Goal: Task Accomplishment & Management: Complete application form

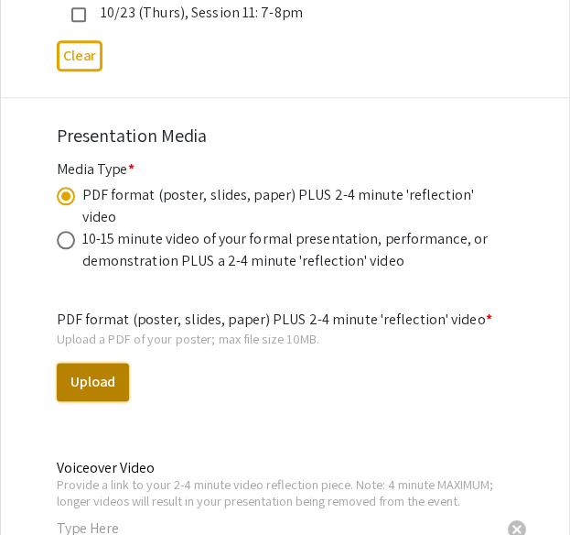
click at [103, 363] on button "Upload" at bounding box center [93, 382] width 72 height 38
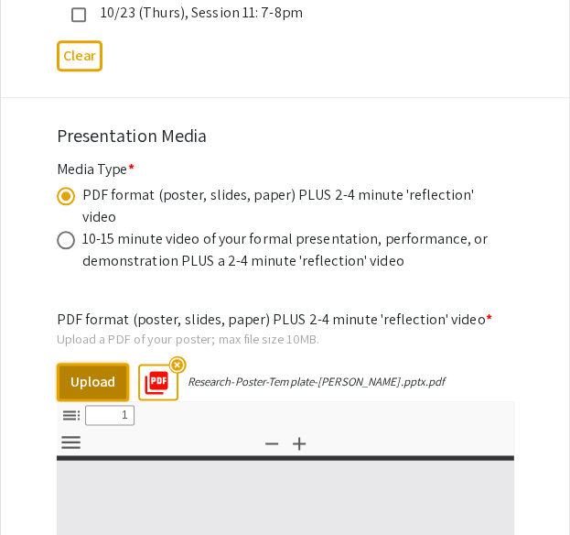
select select "custom"
type input "0"
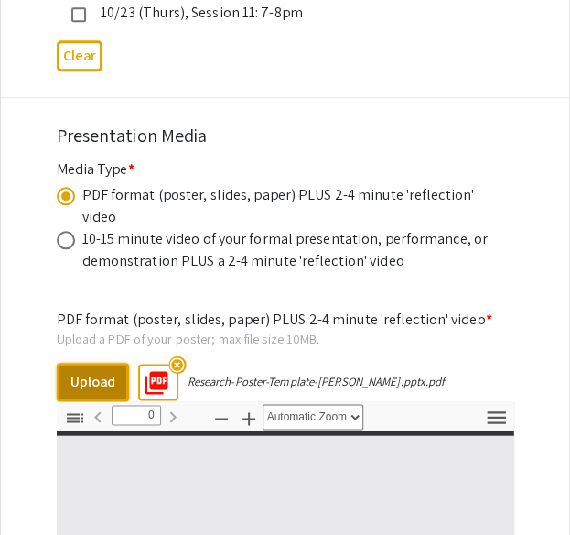
select select "custom"
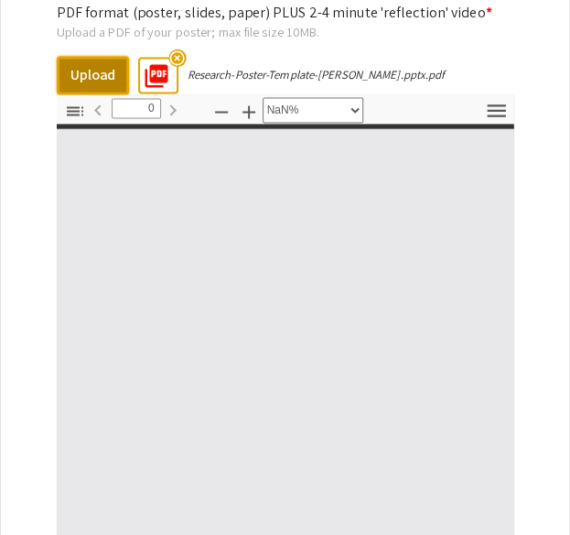
type input "1"
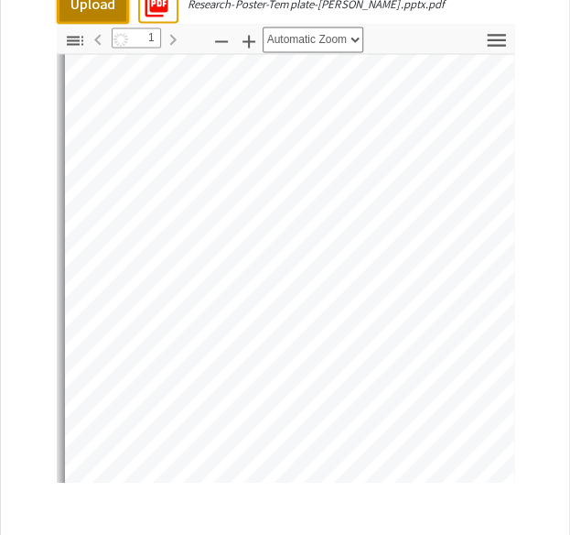
scroll to position [658, 0]
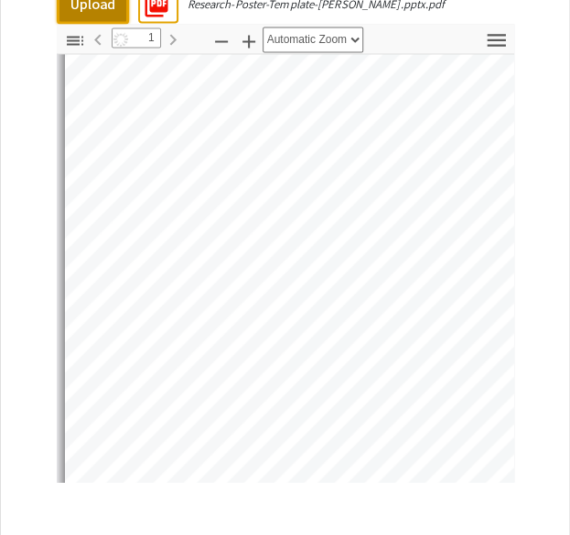
select select "auto"
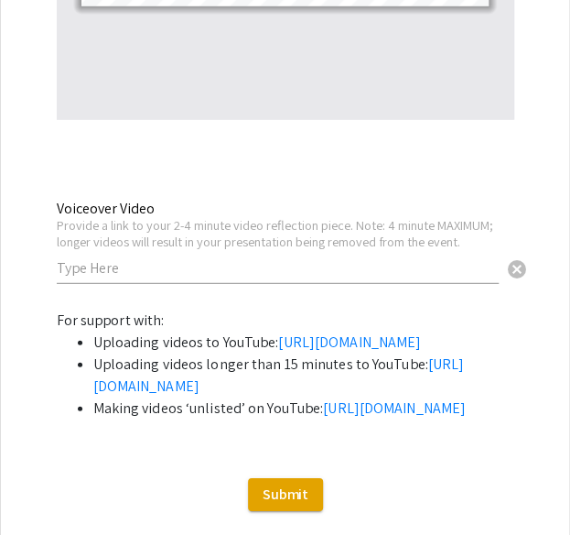
scroll to position [6199, 0]
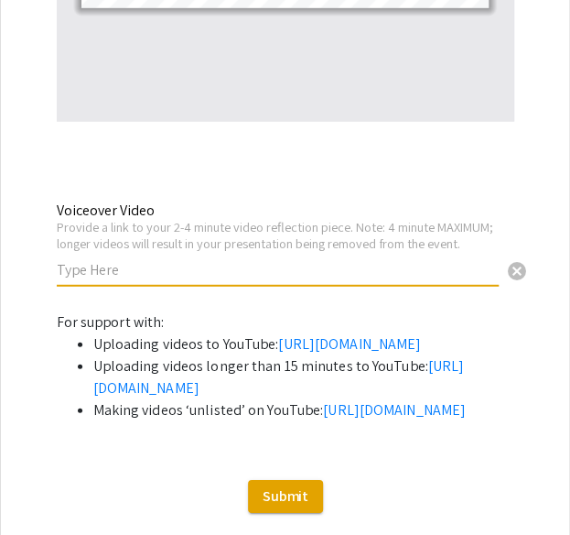
click at [155, 260] on input "text" at bounding box center [278, 269] width 442 height 19
click at [95, 260] on input "text" at bounding box center [278, 269] width 442 height 19
click at [75, 260] on input "text" at bounding box center [278, 269] width 442 height 19
click at [128, 260] on input "tinyurl.com/realkhanhnguyenfall25" at bounding box center [278, 269] width 442 height 19
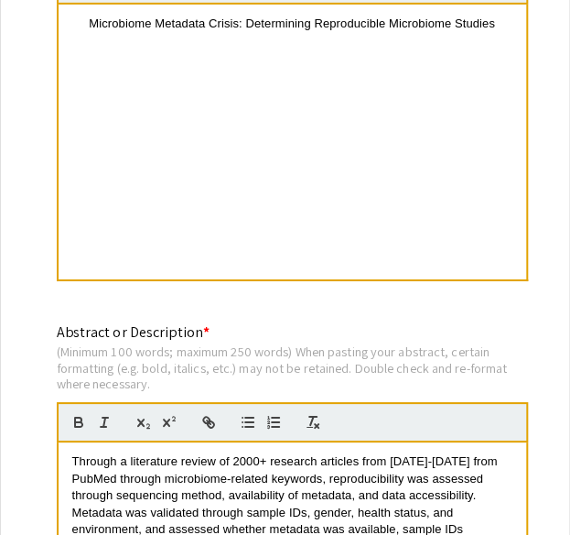
scroll to position [1388, 0]
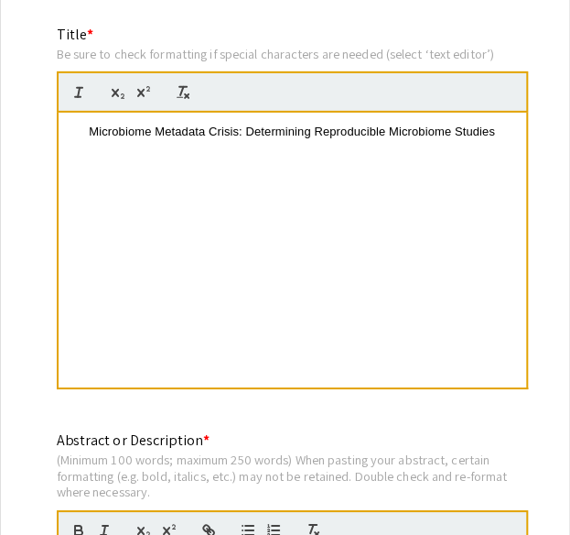
type input "tinyurl.com/realkhanhnguyenfall25"
click at [368, 122] on div "Microbiome Metadata Crisis: Determining Reproducible Microbiome Studies" at bounding box center [293, 250] width 468 height 275
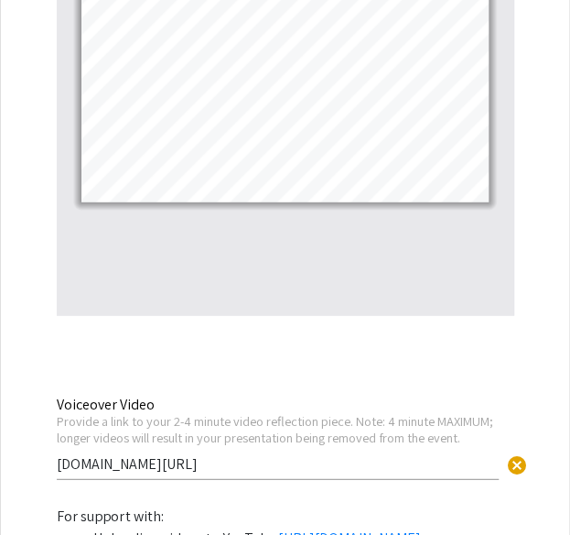
scroll to position [6085, 0]
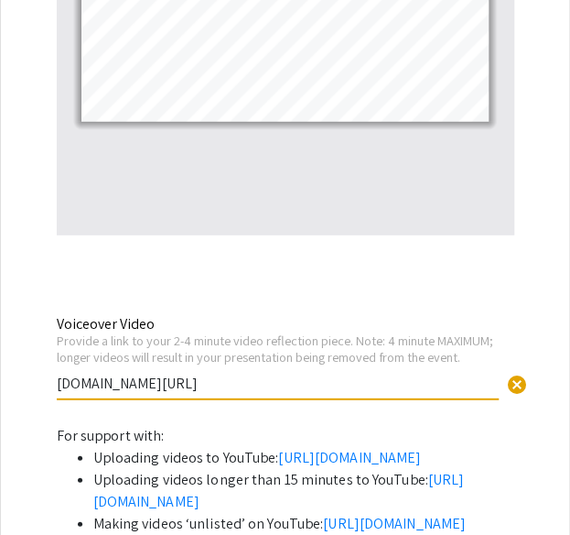
click at [168, 374] on input "tinyurl.com/realkhanhnguyenfall25" at bounding box center [278, 383] width 442 height 19
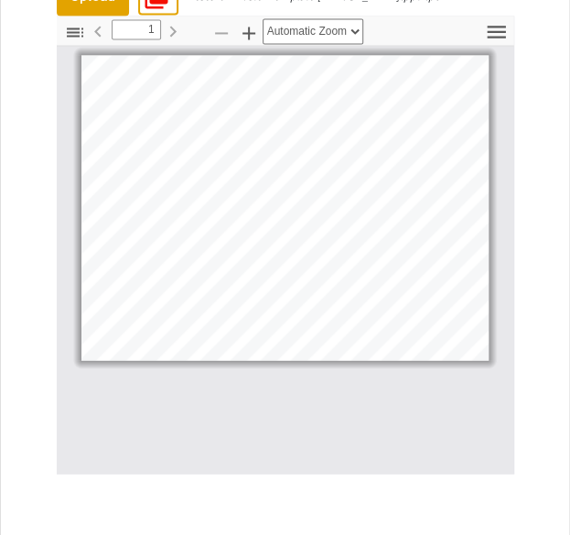
scroll to position [5849, 0]
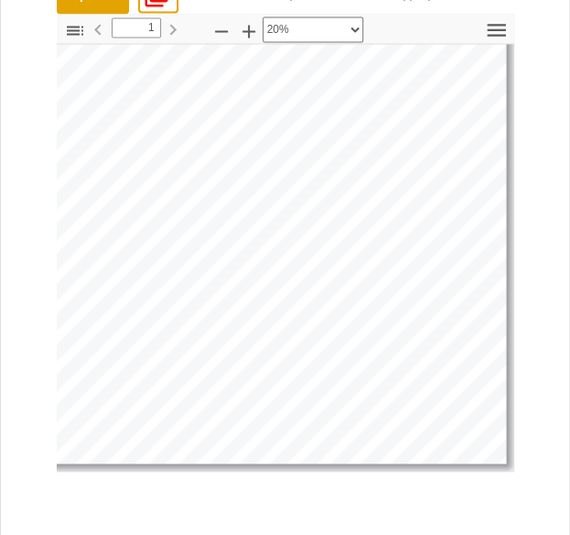
select select "custom"
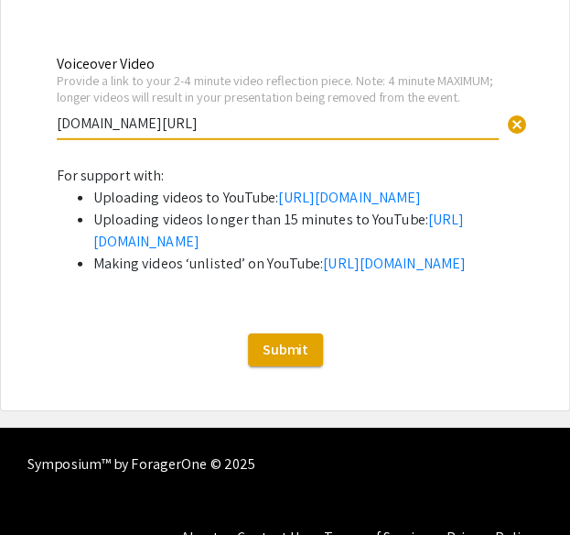
scroll to position [6351, 0]
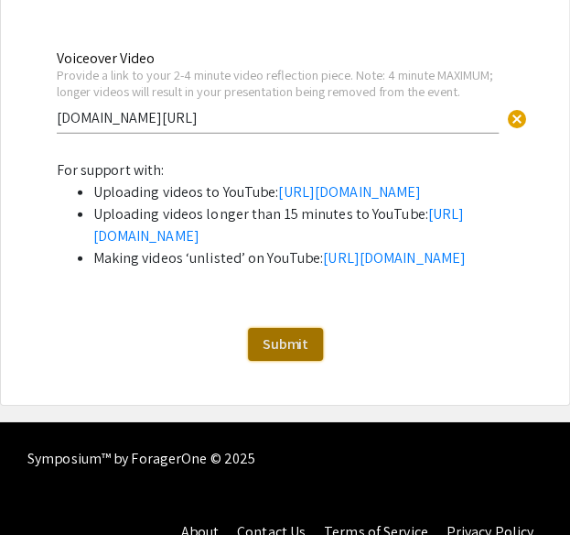
click at [296, 353] on span "Submit" at bounding box center [286, 343] width 46 height 19
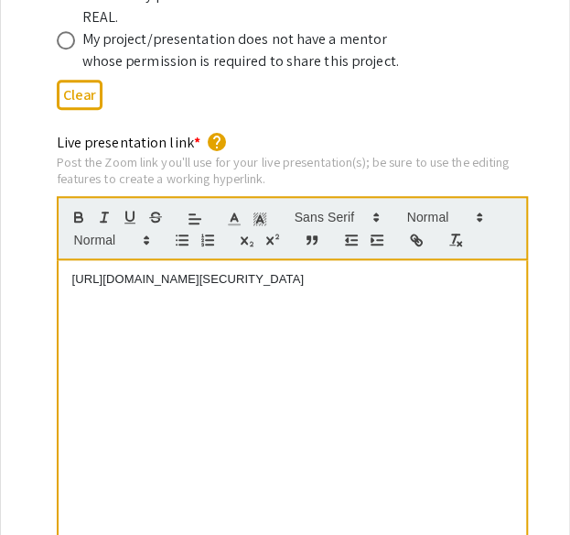
scroll to position [3692, 0]
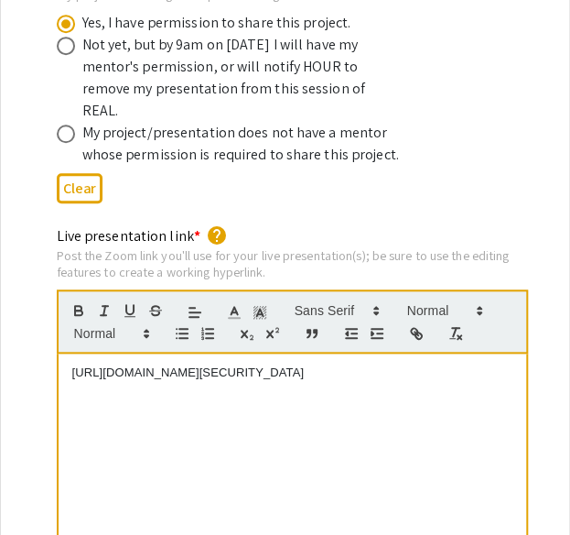
click at [215, 359] on div "https://app.zoom.us/wc/95018575725/start?fromPWA=1&pwd=lH0G7aJKVQ9ieLzDauQSRU1r…" at bounding box center [293, 490] width 468 height 275
click at [220, 364] on p "https://app.zoom.us/wc/95018575725/start?fromPWA=1&pwd=lH0G7aJKVQ9ieLzDauQSRU1r…" at bounding box center [292, 372] width 440 height 16
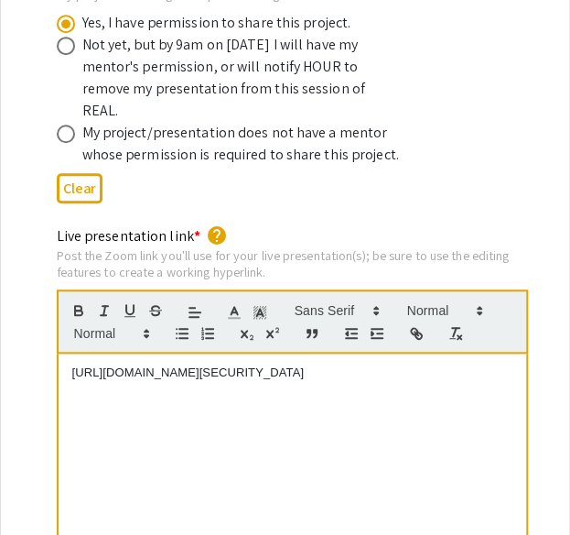
click at [220, 364] on p "https://app.zoom.us/wc/95018575725/start?fromPWA=1&pwd=lH0G7aJKVQ9ieLzDauQSRU1r…" at bounding box center [292, 372] width 440 height 16
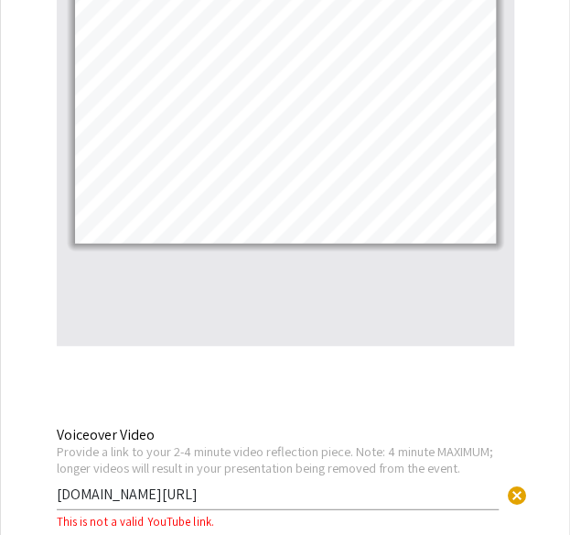
scroll to position [6257, 0]
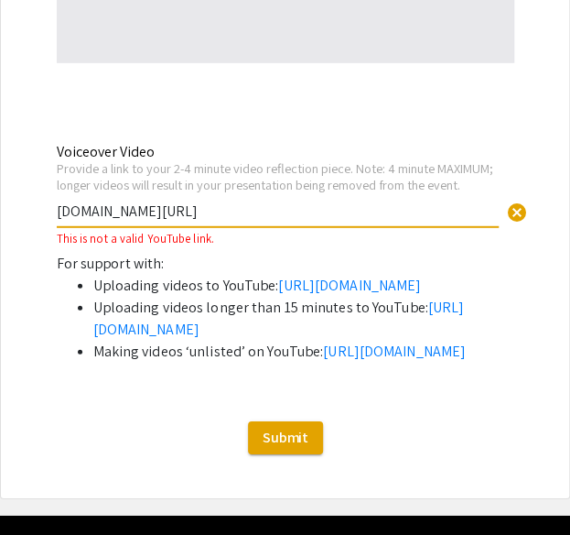
click at [199, 201] on input "tinyurl.com/realkhanhnguyenfall25" at bounding box center [278, 210] width 442 height 19
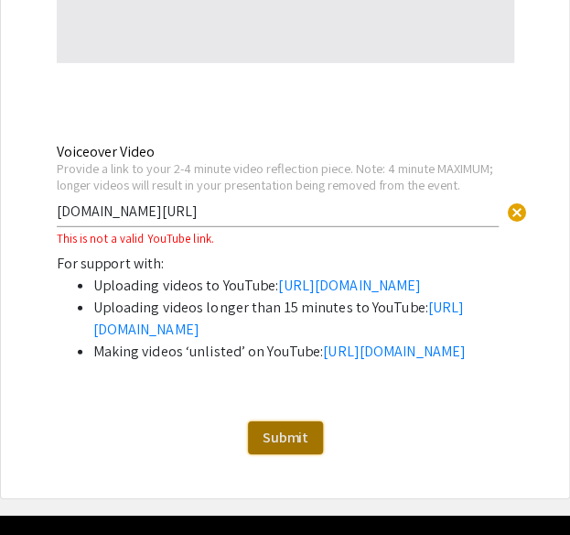
click at [271, 447] on span "Submit" at bounding box center [286, 437] width 46 height 19
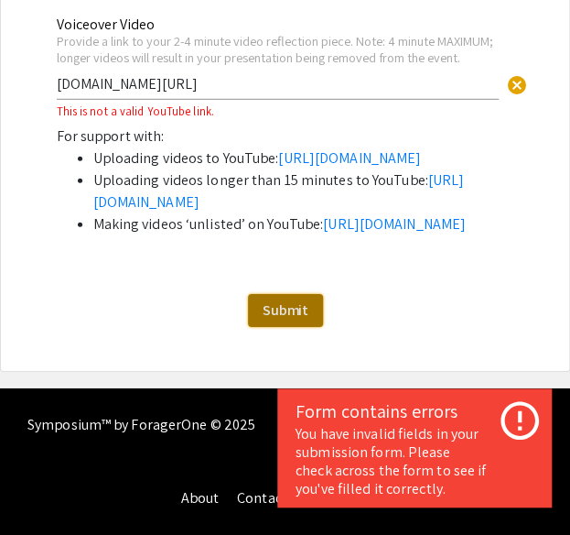
click at [283, 320] on span "Submit" at bounding box center [286, 309] width 46 height 19
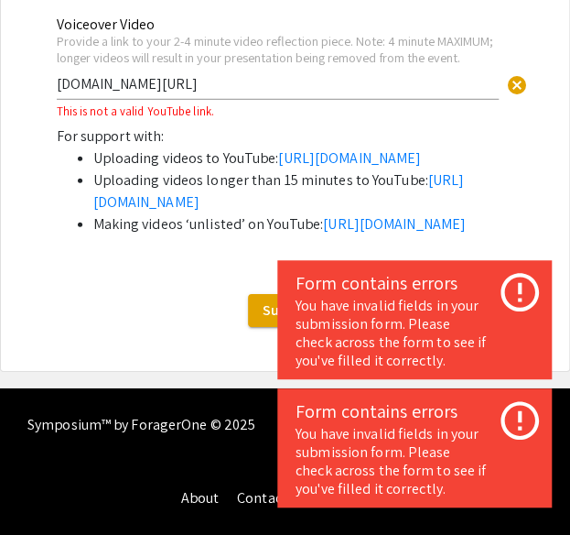
click at [242, 74] on input "tinyurl.com/realkhanhnguyenfall25" at bounding box center [278, 83] width 442 height 19
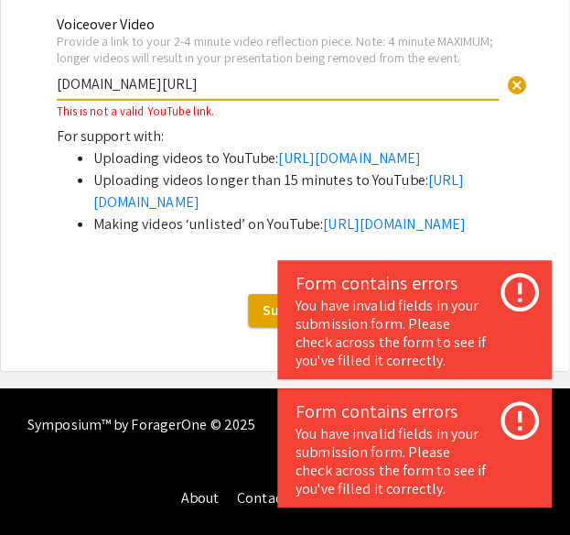
click at [242, 74] on input "tinyurl.com/realkhanhnguyenfall25" at bounding box center [278, 83] width 442 height 19
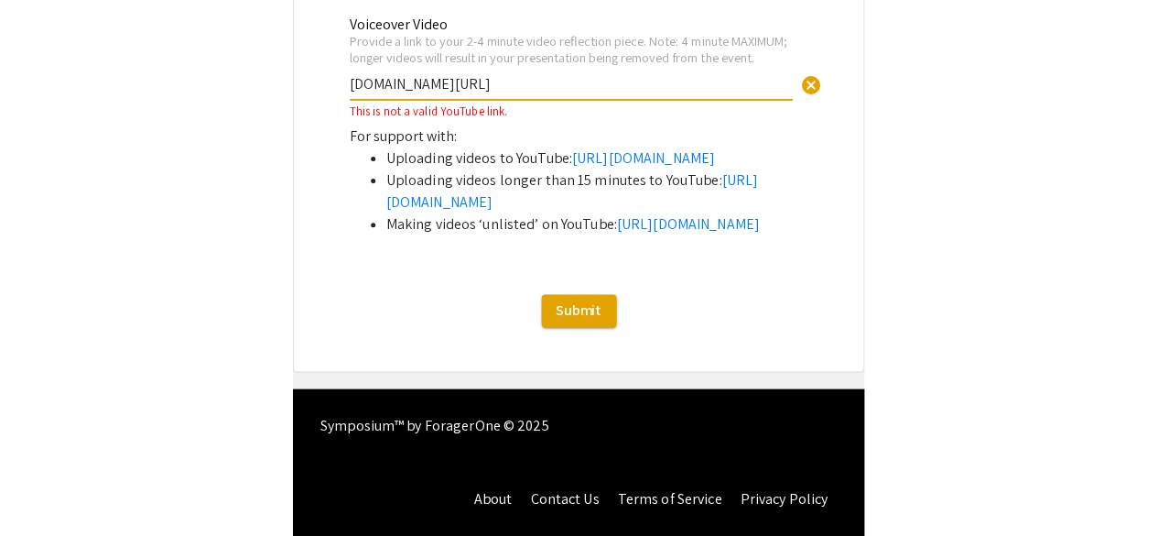
scroll to position [6353, 0]
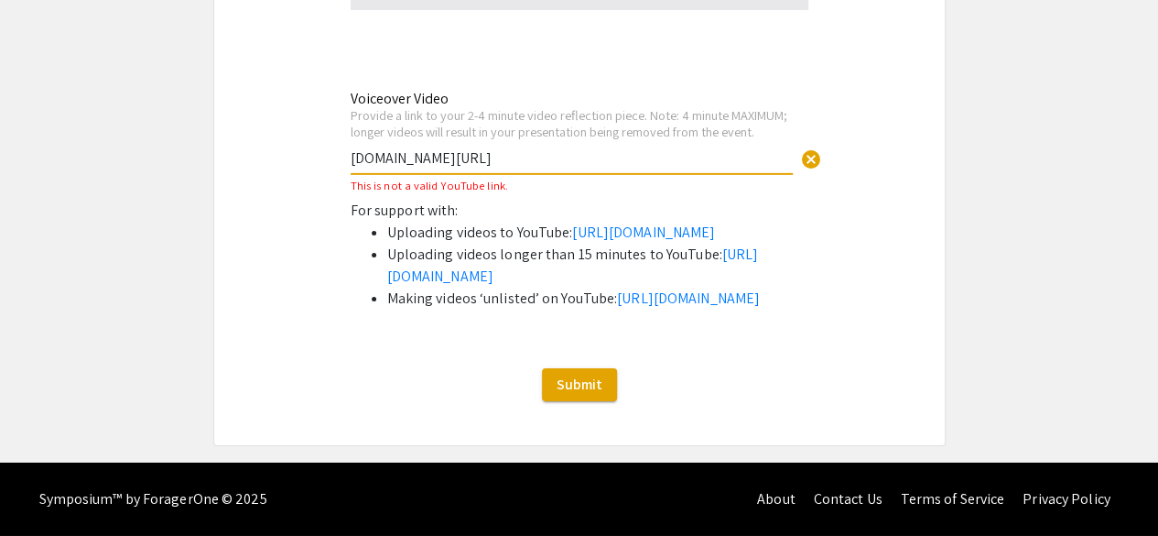
paste input "https://youtube.com/shorts/VCq2CB6id1o"
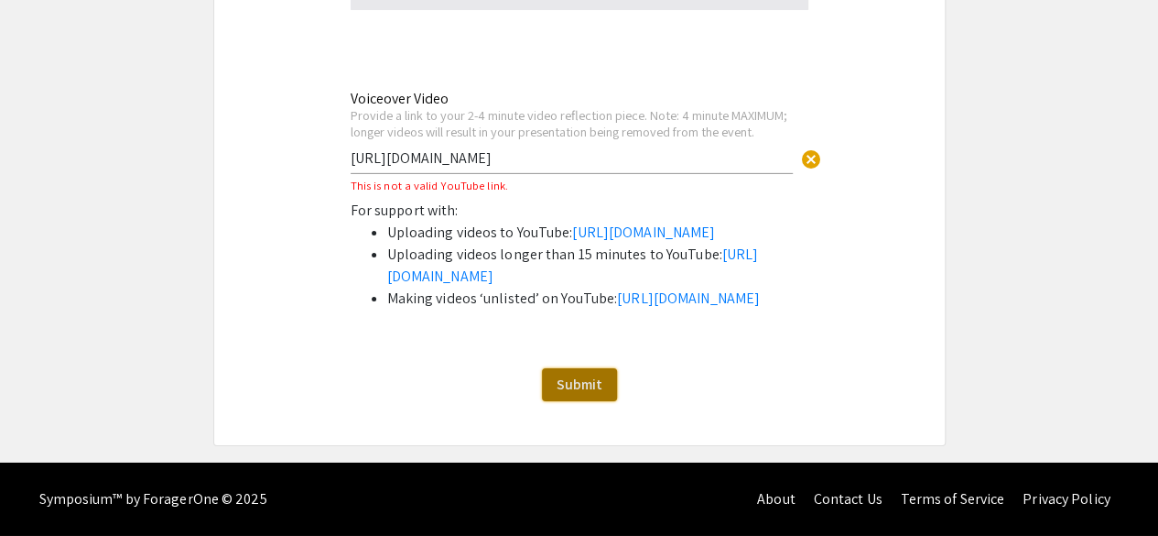
click at [594, 393] on span "Submit" at bounding box center [580, 383] width 46 height 19
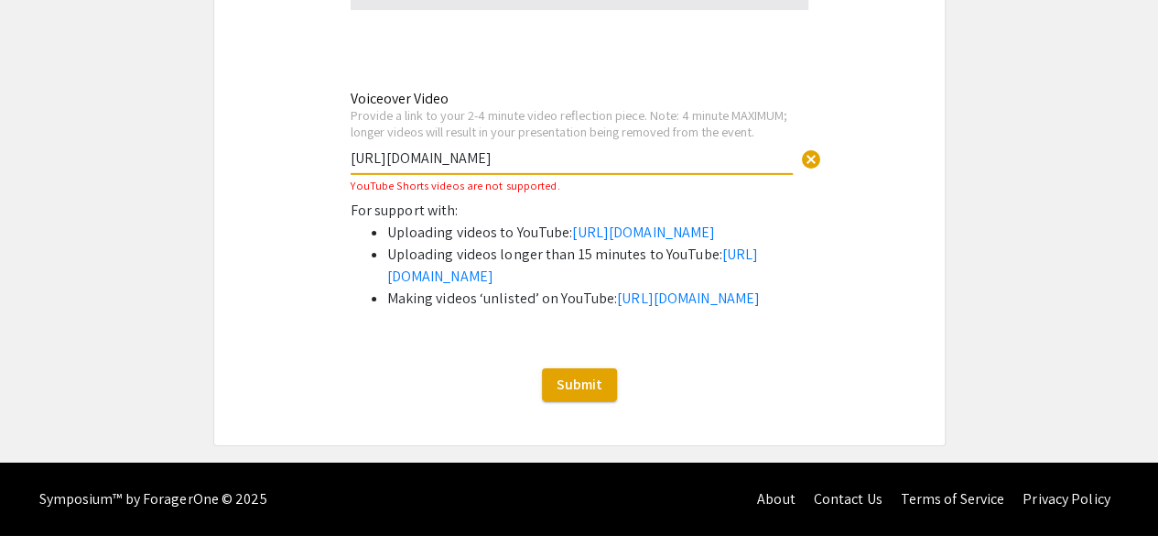
click at [635, 148] on input "https://youtube.com/shorts/VCq2CB6id1o" at bounding box center [572, 157] width 442 height 19
paste input ".be/8-Db6EvKsvw"
type input "https://youtu.be/8-Db6EvKsvw"
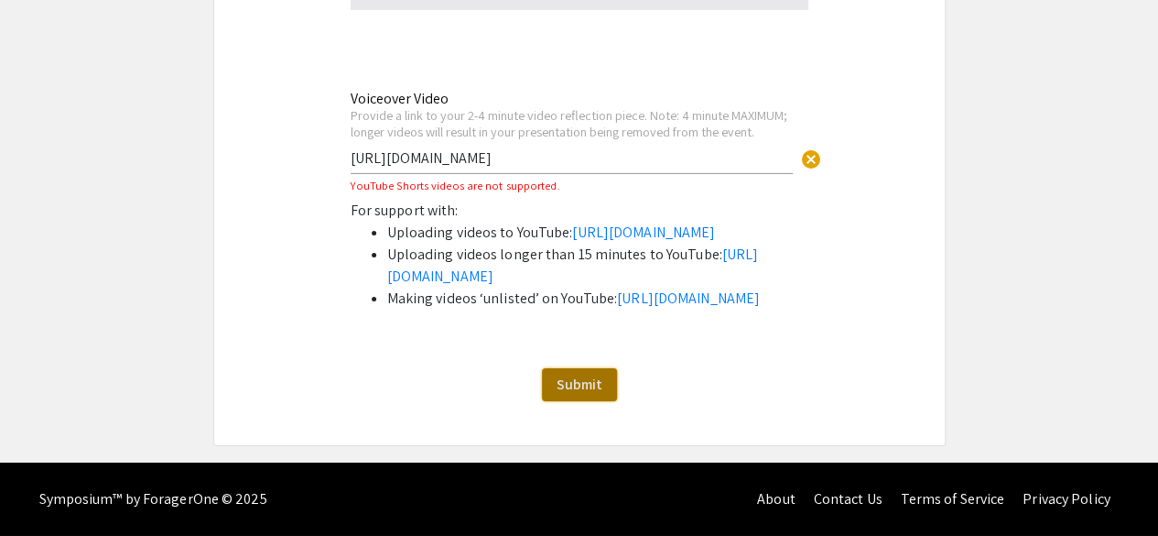
click at [584, 387] on span "Submit" at bounding box center [580, 383] width 46 height 19
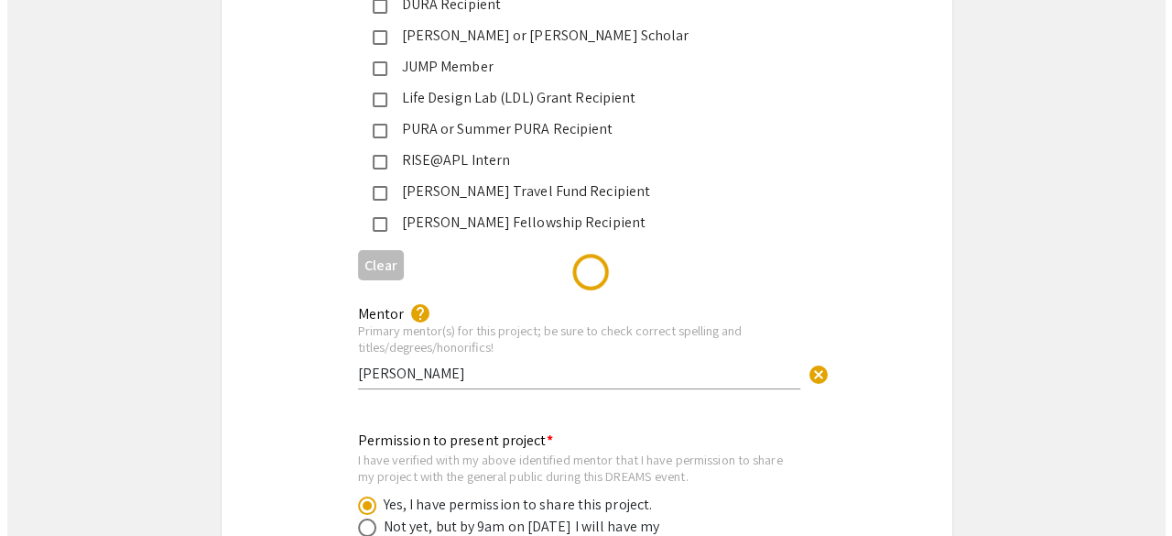
scroll to position [0, 0]
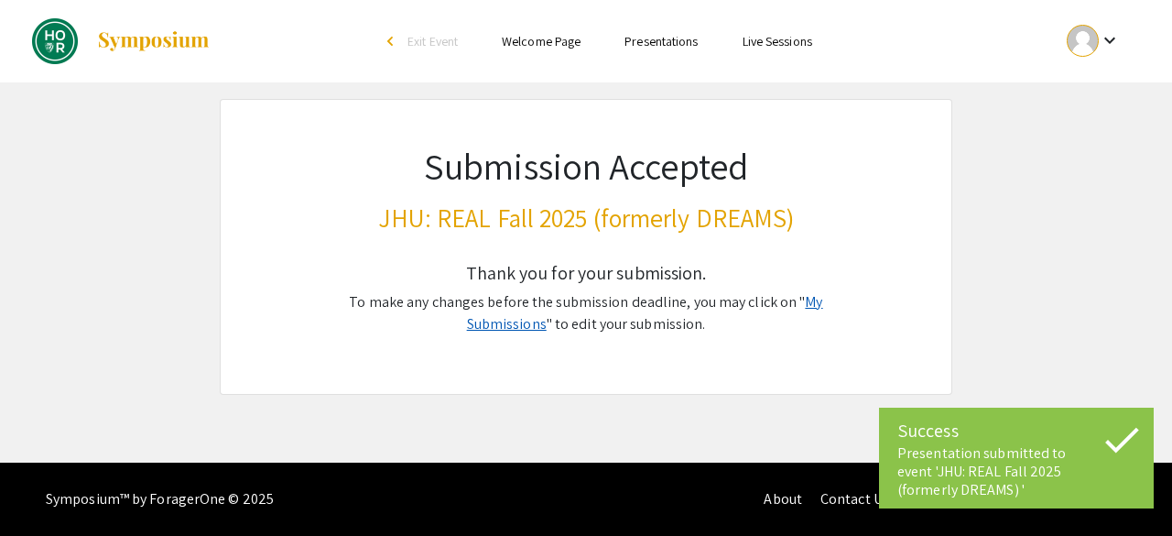
click at [776, 294] on link "My Submissions" at bounding box center [645, 312] width 356 height 41
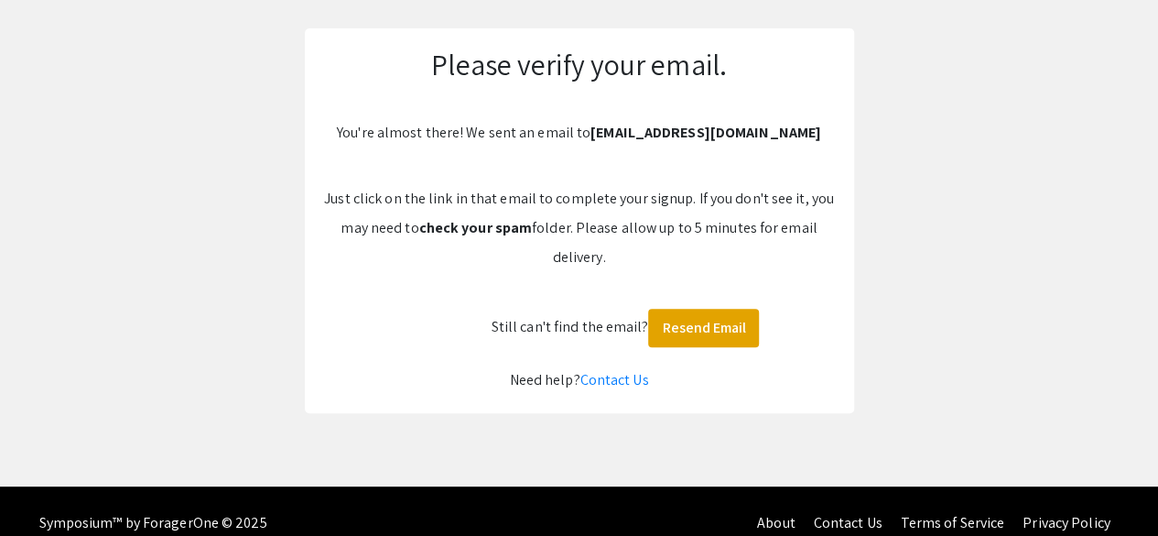
scroll to position [126, 0]
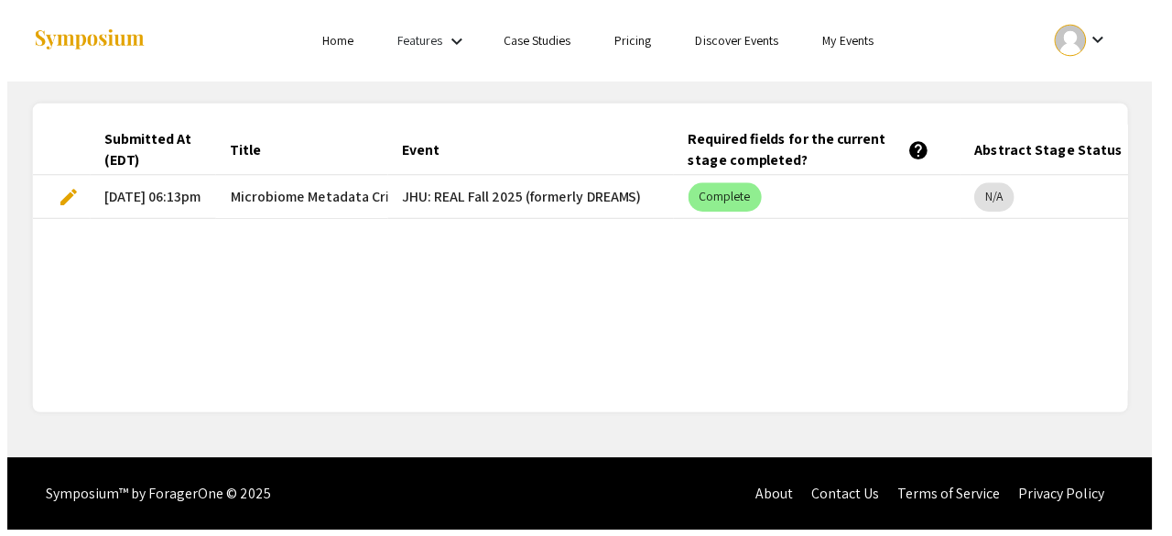
scroll to position [0, 1]
